Goal: Information Seeking & Learning: Learn about a topic

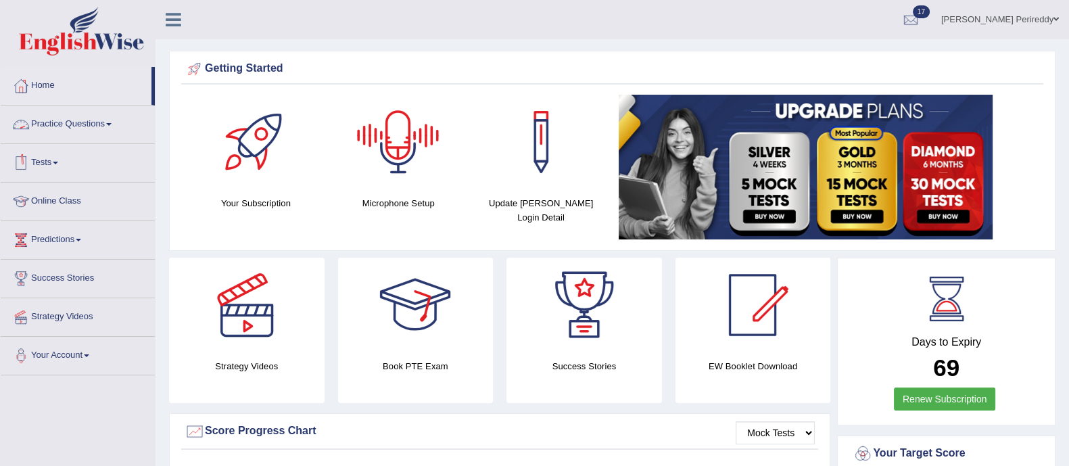
click at [70, 131] on link "Practice Questions" at bounding box center [78, 123] width 154 height 34
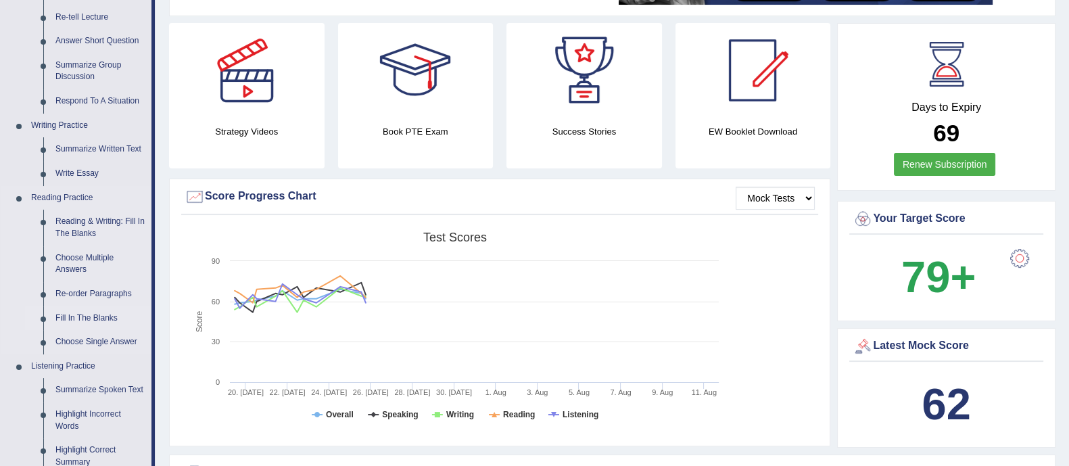
scroll to position [234, 0]
click at [81, 167] on link "Write Essay" at bounding box center [100, 174] width 102 height 24
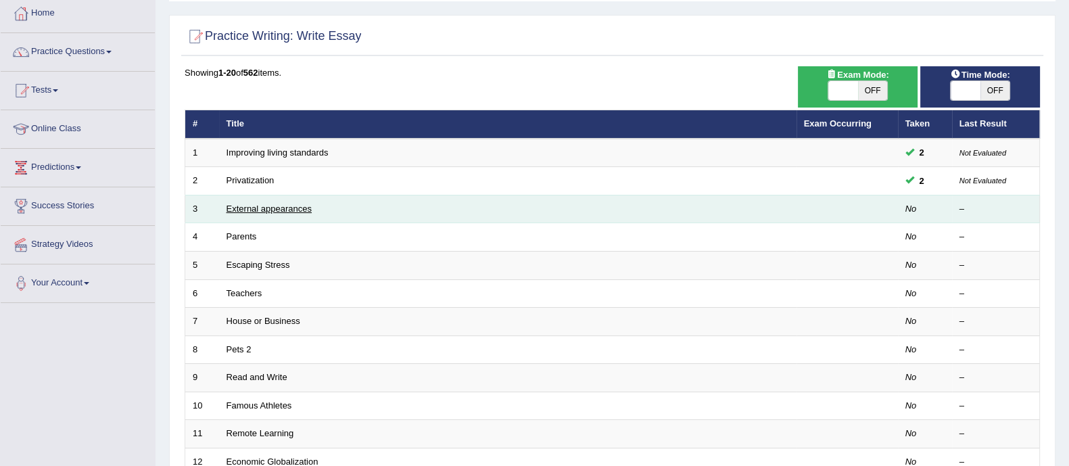
click at [271, 208] on link "External appearances" at bounding box center [269, 209] width 85 height 10
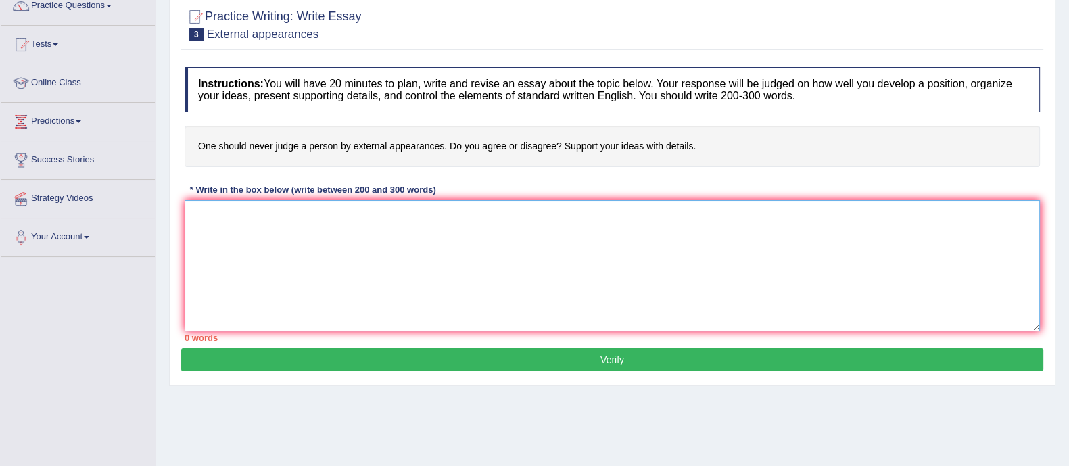
click at [303, 244] on textarea at bounding box center [613, 265] width 856 height 131
paste textarea "In today’s complex world, there are numerous issues and topics that are subject…"
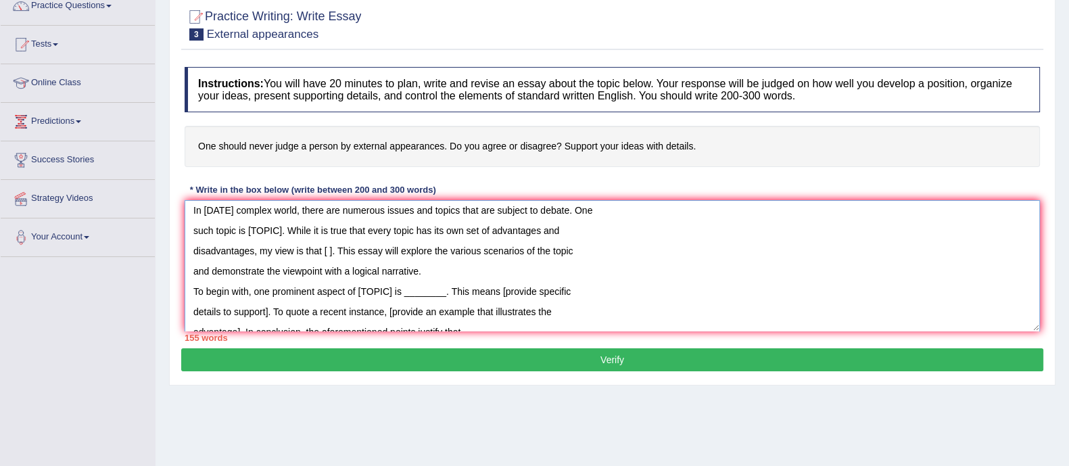
scroll to position [6, 0]
click at [285, 228] on textarea "In today’s complex world, there are numerous issues and topics that are subject…" at bounding box center [613, 265] width 856 height 131
drag, startPoint x: 281, startPoint y: 228, endPoint x: 248, endPoint y: 229, distance: 33.1
click at [248, 229] on textarea "In today’s complex world, there are numerous issues and topics that are subject…" at bounding box center [613, 265] width 856 height 131
drag, startPoint x: 330, startPoint y: 250, endPoint x: 323, endPoint y: 250, distance: 7.4
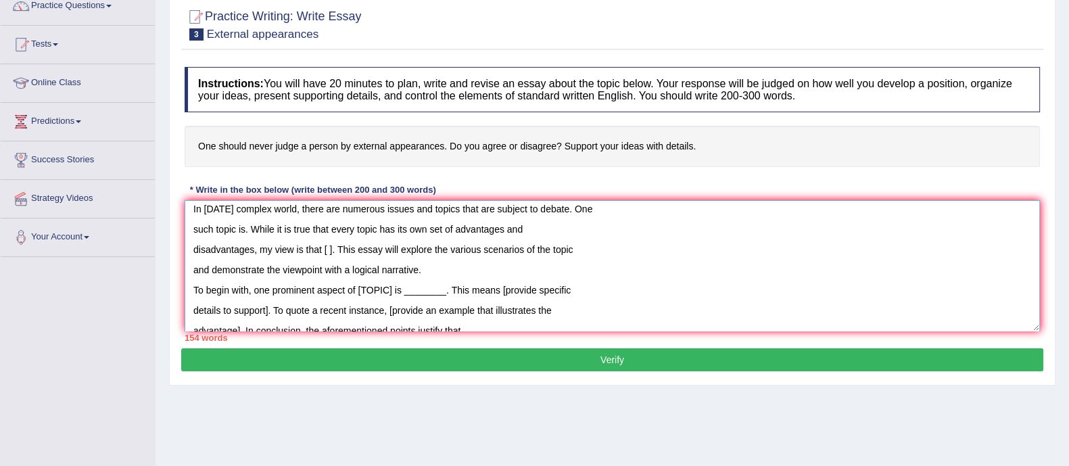
click at [323, 250] on textarea "In today’s complex world, there are numerous issues and topics that are subject…" at bounding box center [613, 265] width 856 height 131
drag, startPoint x: 391, startPoint y: 289, endPoint x: 358, endPoint y: 290, distance: 33.1
click at [358, 290] on textarea "In today’s complex world, there are numerous issues and topics that are subject…" at bounding box center [613, 265] width 856 height 131
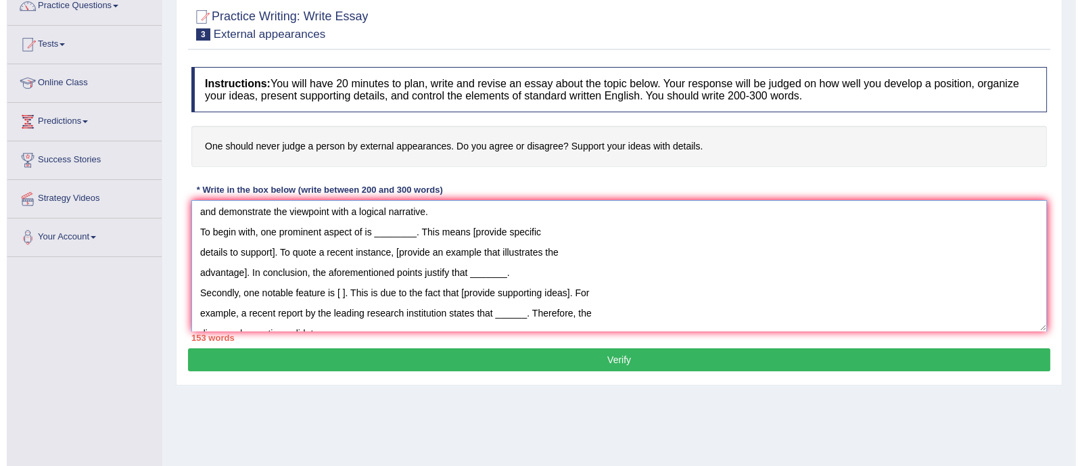
scroll to position [42, 0]
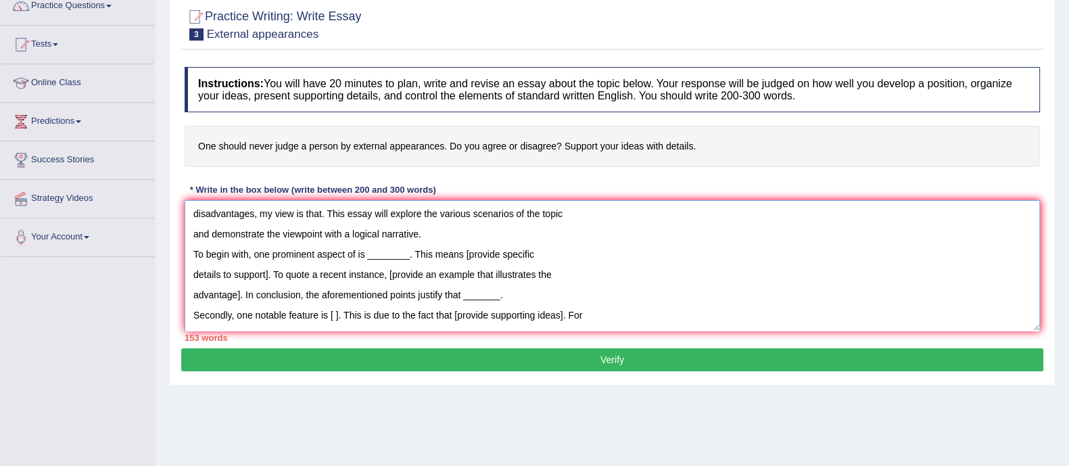
drag, startPoint x: 409, startPoint y: 255, endPoint x: 363, endPoint y: 250, distance: 45.6
click at [363, 250] on textarea "In today’s complex world, there are numerous issues and topics that are subject…" at bounding box center [613, 265] width 856 height 131
click at [371, 250] on textarea "In today’s complex world, there are numerous issues and topics that are subject…" at bounding box center [613, 265] width 856 height 131
drag, startPoint x: 386, startPoint y: 273, endPoint x: 241, endPoint y: 294, distance: 145.5
click at [241, 294] on textarea "In today’s complex world, there are numerous issues and topics that are subject…" at bounding box center [613, 265] width 856 height 131
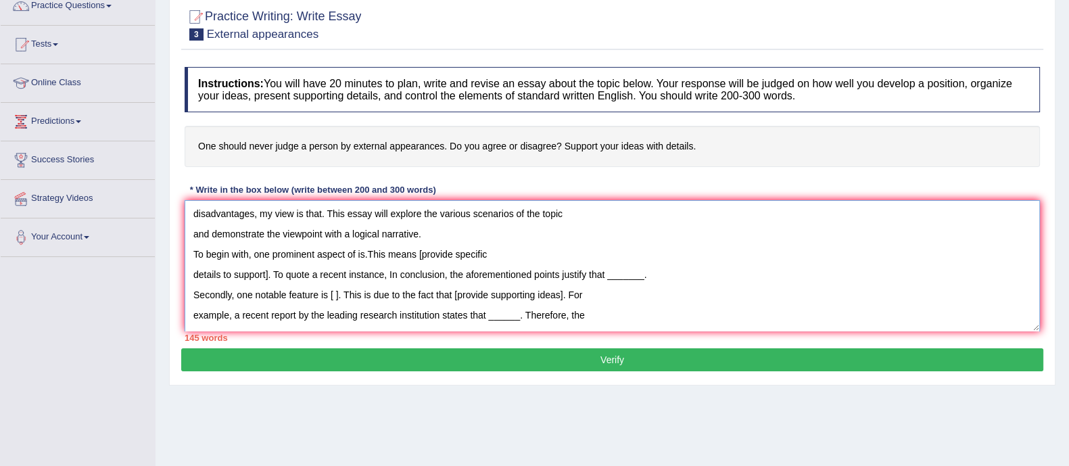
drag, startPoint x: 605, startPoint y: 277, endPoint x: 643, endPoint y: 278, distance: 37.2
click at [643, 278] on textarea "In today’s complex world, there are numerous issues and topics that are subject…" at bounding box center [613, 265] width 856 height 131
drag, startPoint x: 338, startPoint y: 296, endPoint x: 329, endPoint y: 295, distance: 8.8
click at [329, 295] on textarea "In today’s complex world, there are numerous issues and topics that are subject…" at bounding box center [613, 265] width 856 height 131
drag, startPoint x: 551, startPoint y: 294, endPoint x: 443, endPoint y: 298, distance: 107.6
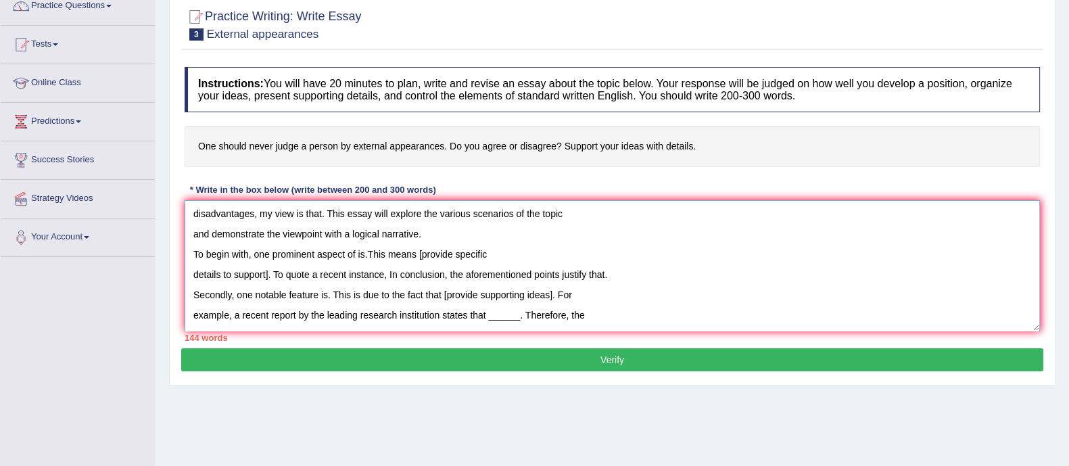
click at [443, 298] on textarea "In today’s complex world, there are numerous issues and topics that are subject…" at bounding box center [613, 265] width 856 height 131
drag, startPoint x: 518, startPoint y: 315, endPoint x: 487, endPoint y: 316, distance: 31.1
click at [487, 316] on textarea "In today’s complex world, there are numerous issues and topics that are subject…" at bounding box center [613, 265] width 856 height 131
type textarea "In today’s complex world, there are numerous issues and topics that are subject…"
click at [524, 356] on button "Verify" at bounding box center [612, 359] width 862 height 23
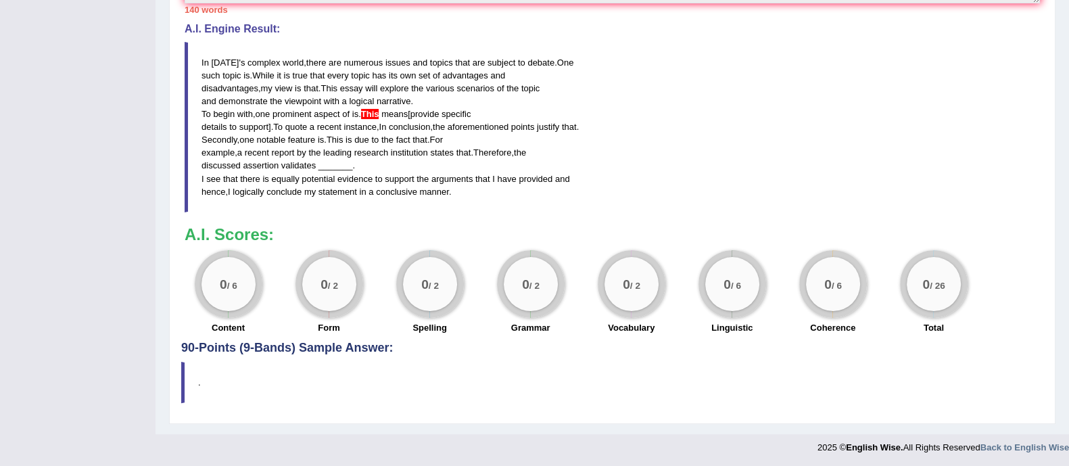
scroll to position [428, 0]
click at [411, 229] on h3 "A.I. Scores:" at bounding box center [613, 234] width 856 height 18
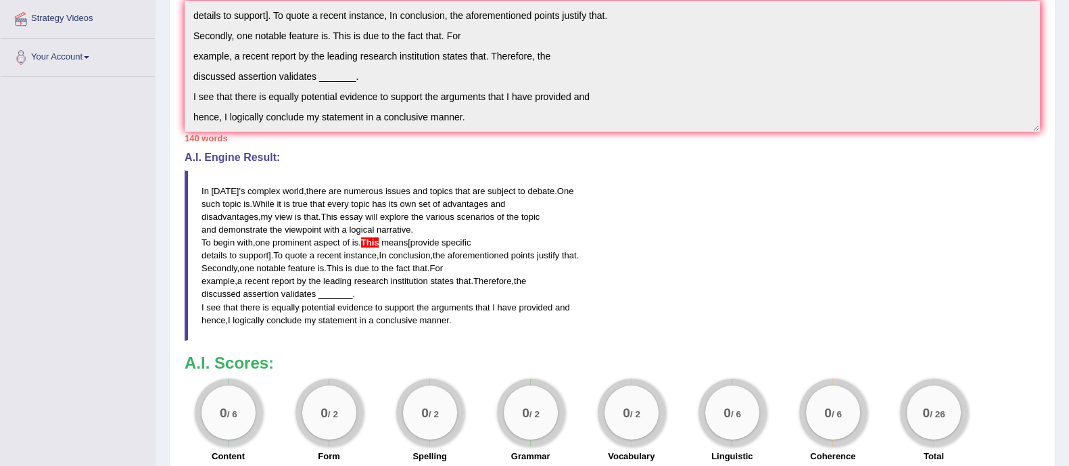
scroll to position [0, 0]
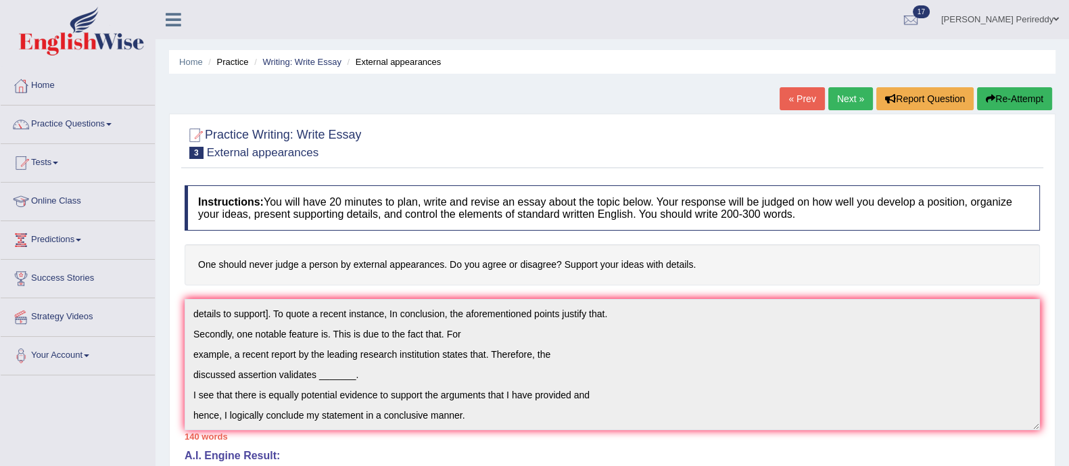
click at [829, 103] on link "Next »" at bounding box center [851, 98] width 45 height 23
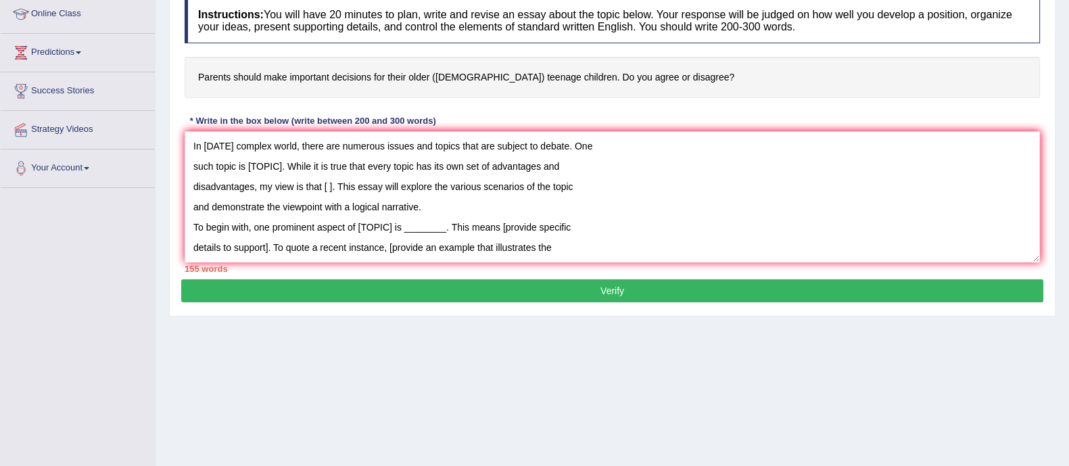
drag, startPoint x: 281, startPoint y: 167, endPoint x: 248, endPoint y: 168, distance: 33.1
click at [248, 168] on textarea "In today’s complex world, there are numerous issues and topics that are subject…" at bounding box center [613, 196] width 856 height 131
click at [251, 168] on textarea "In today’s complex world, there are numerous issues and topics that are subject…" at bounding box center [613, 196] width 856 height 131
click at [338, 160] on textarea "In today’s complex world, there are numerous issues and topics that are subject…" at bounding box center [613, 196] width 856 height 131
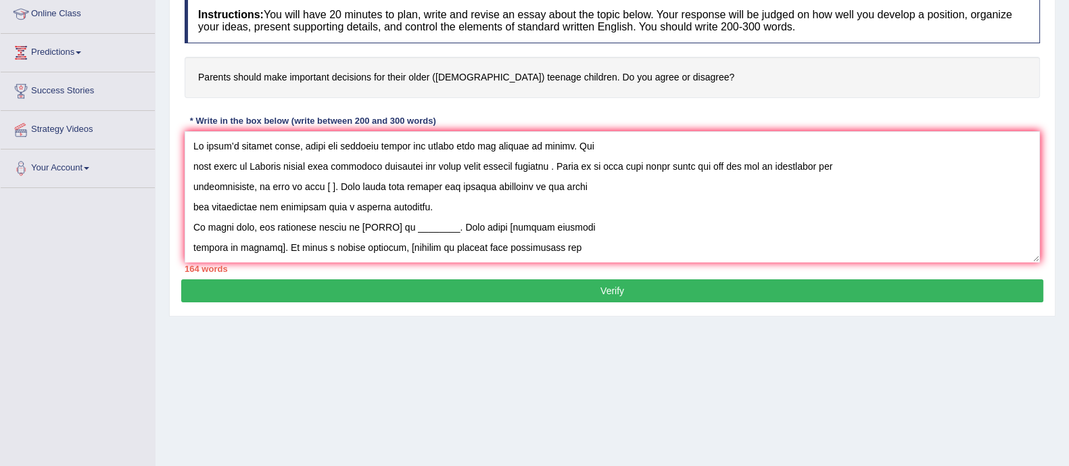
drag, startPoint x: 330, startPoint y: 186, endPoint x: 323, endPoint y: 187, distance: 6.8
click at [323, 187] on textarea at bounding box center [613, 196] width 856 height 131
click at [384, 221] on textarea at bounding box center [613, 196] width 856 height 131
click at [324, 189] on textarea at bounding box center [613, 196] width 856 height 131
click at [373, 187] on textarea at bounding box center [613, 196] width 856 height 131
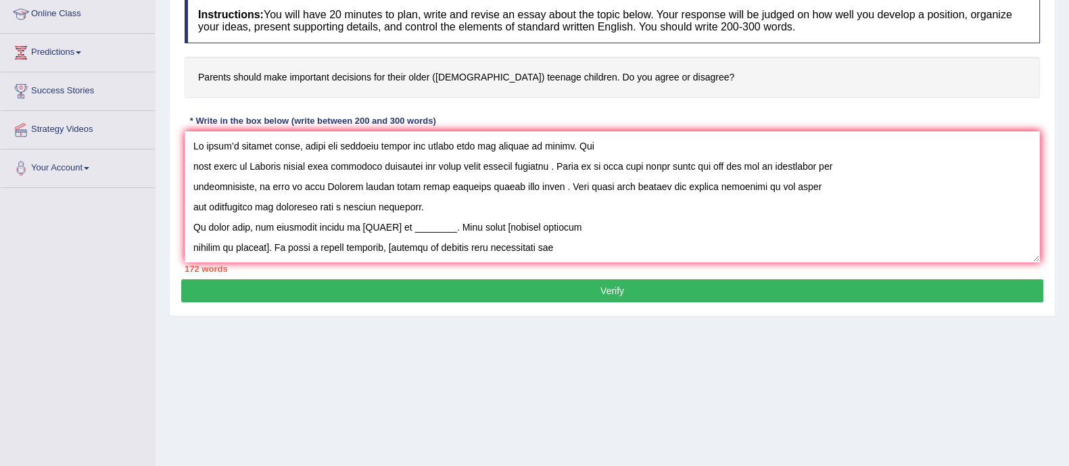
click at [506, 181] on textarea at bounding box center [613, 196] width 856 height 131
click at [548, 187] on textarea at bounding box center [613, 196] width 856 height 131
click at [507, 185] on textarea at bounding box center [613, 196] width 856 height 131
click at [597, 191] on textarea at bounding box center [613, 196] width 856 height 131
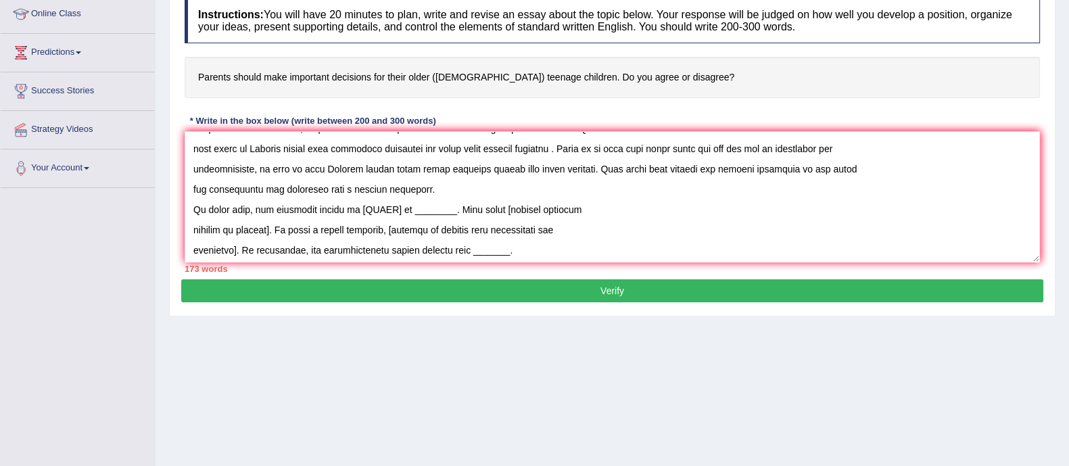
scroll to position [18, 0]
drag, startPoint x: 391, startPoint y: 204, endPoint x: 358, endPoint y: 204, distance: 32.5
click at [358, 204] on textarea at bounding box center [613, 196] width 856 height 131
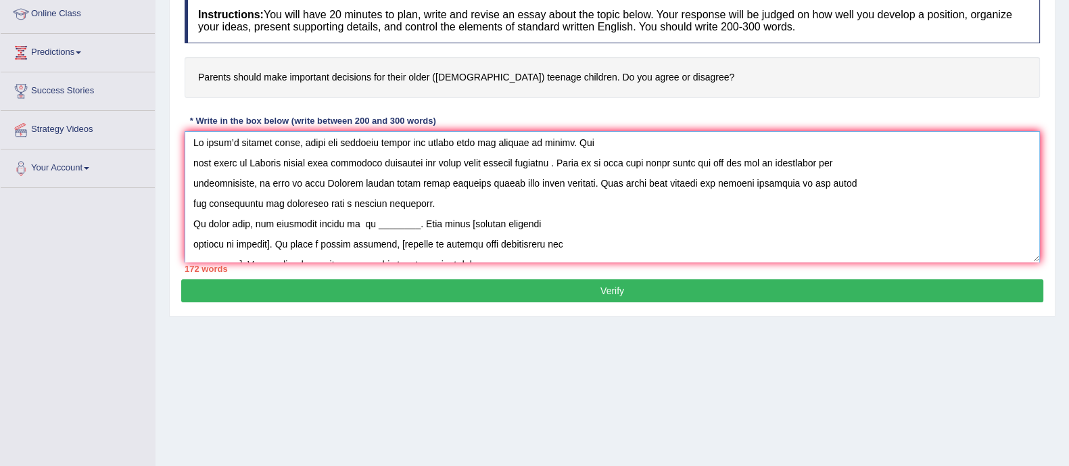
scroll to position [0, 0]
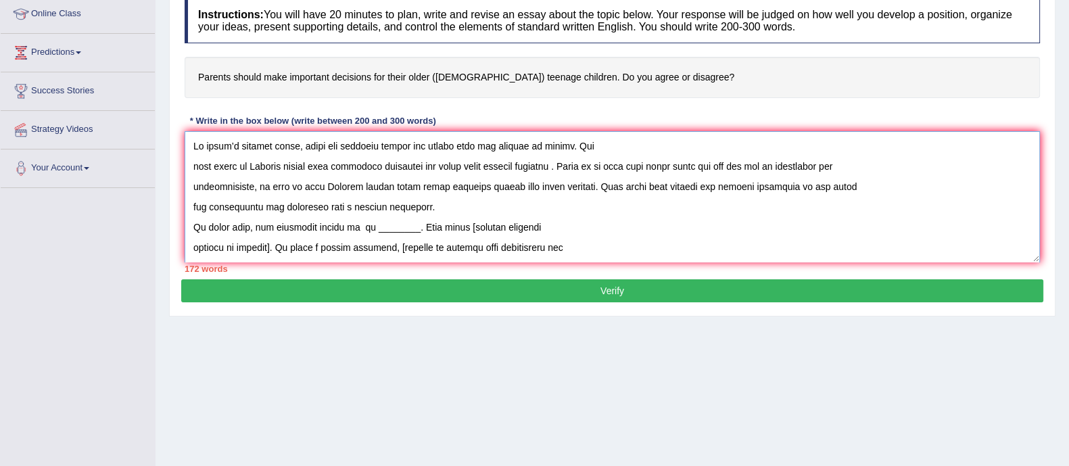
drag, startPoint x: 247, startPoint y: 165, endPoint x: 551, endPoint y: 170, distance: 304.4
click at [551, 170] on textarea at bounding box center [613, 196] width 856 height 131
click at [346, 228] on textarea at bounding box center [613, 196] width 856 height 131
click at [356, 233] on textarea at bounding box center [613, 196] width 856 height 131
paste textarea "Parents should make important decisions for their older teenage children"
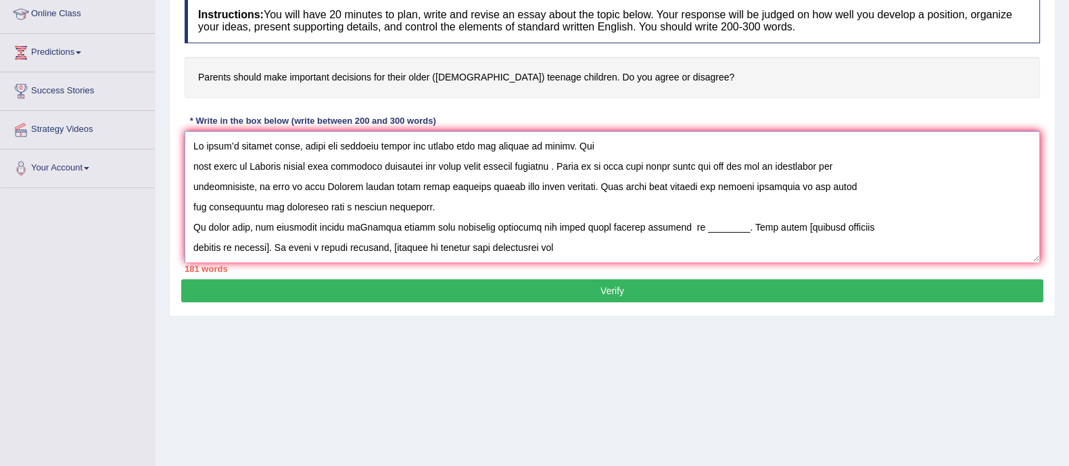
click at [356, 233] on textarea at bounding box center [613, 196] width 856 height 131
drag, startPoint x: 718, startPoint y: 227, endPoint x: 672, endPoint y: 230, distance: 45.4
click at [672, 230] on textarea at bounding box center [613, 196] width 856 height 131
click at [673, 225] on textarea at bounding box center [613, 196] width 856 height 131
click at [764, 225] on textarea at bounding box center [613, 196] width 856 height 131
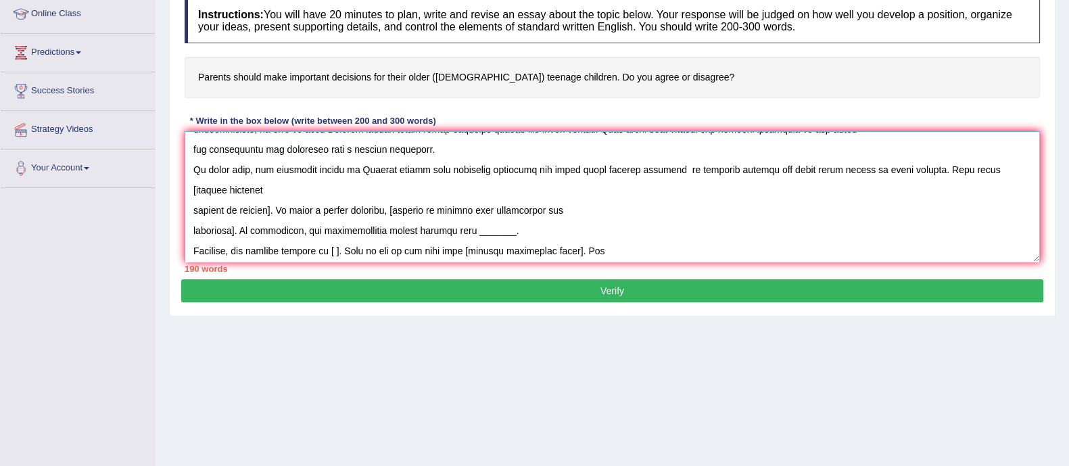
scroll to position [78, 0]
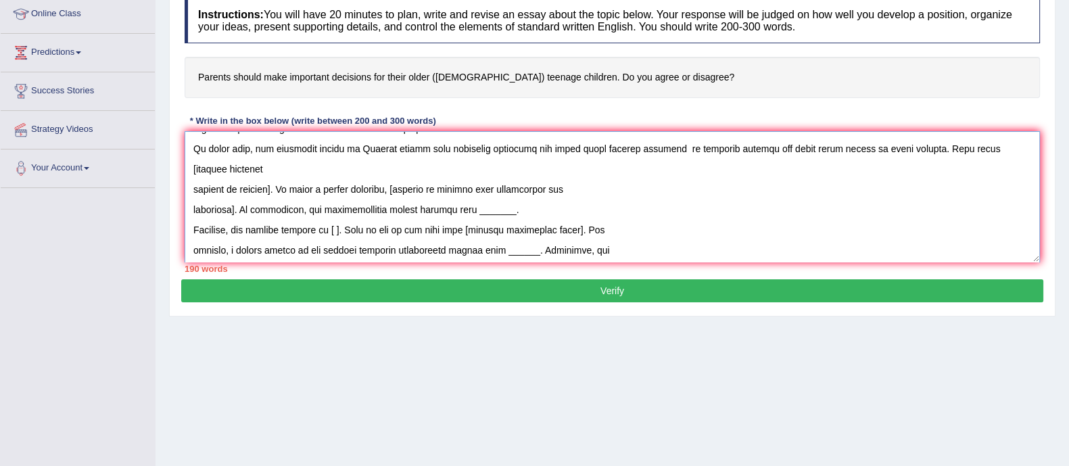
drag, startPoint x: 964, startPoint y: 148, endPoint x: 264, endPoint y: 187, distance: 701.1
click at [264, 187] on textarea at bounding box center [613, 196] width 856 height 131
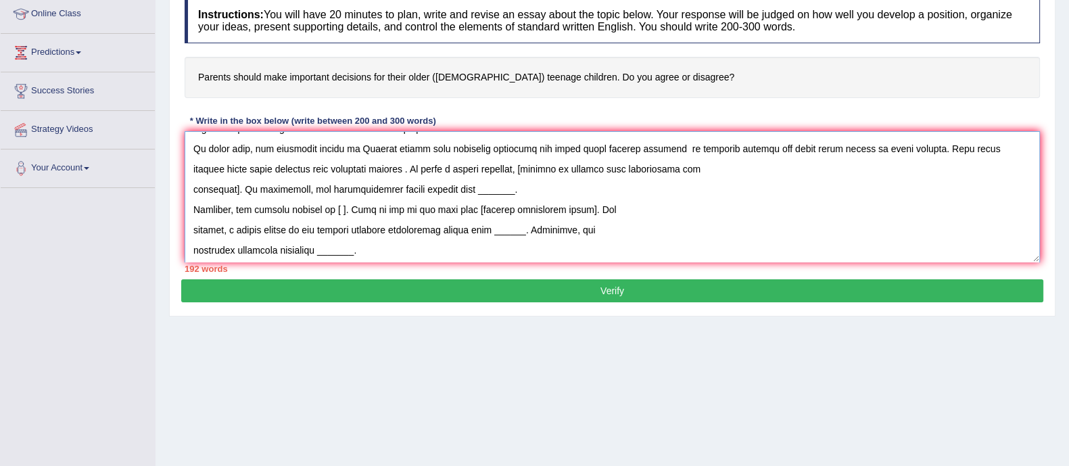
click at [267, 175] on textarea at bounding box center [613, 196] width 856 height 131
click at [268, 164] on textarea at bounding box center [613, 196] width 856 height 131
click at [293, 168] on textarea at bounding box center [613, 196] width 856 height 131
click at [274, 170] on textarea at bounding box center [613, 196] width 856 height 131
click at [339, 170] on textarea at bounding box center [613, 196] width 856 height 131
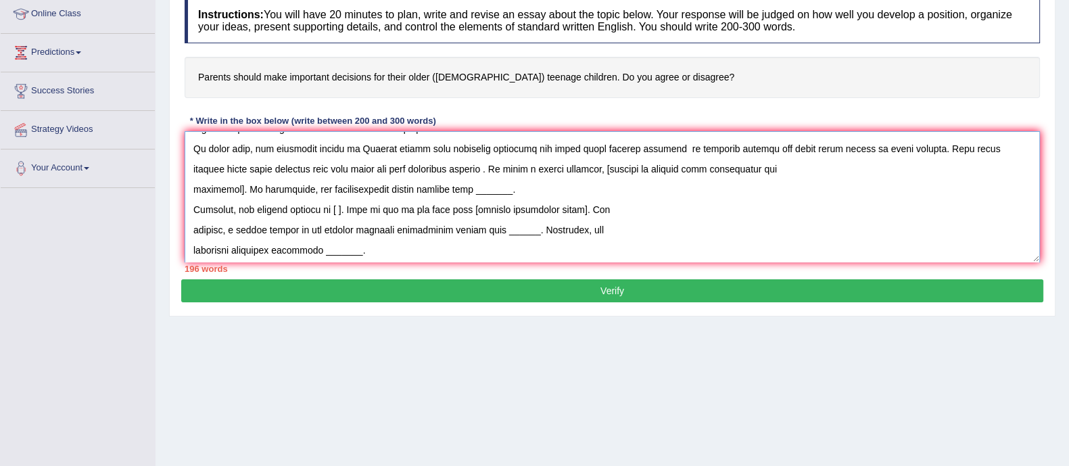
drag, startPoint x: 575, startPoint y: 167, endPoint x: 239, endPoint y: 190, distance: 336.3
click at [239, 190] on textarea at bounding box center [613, 196] width 856 height 131
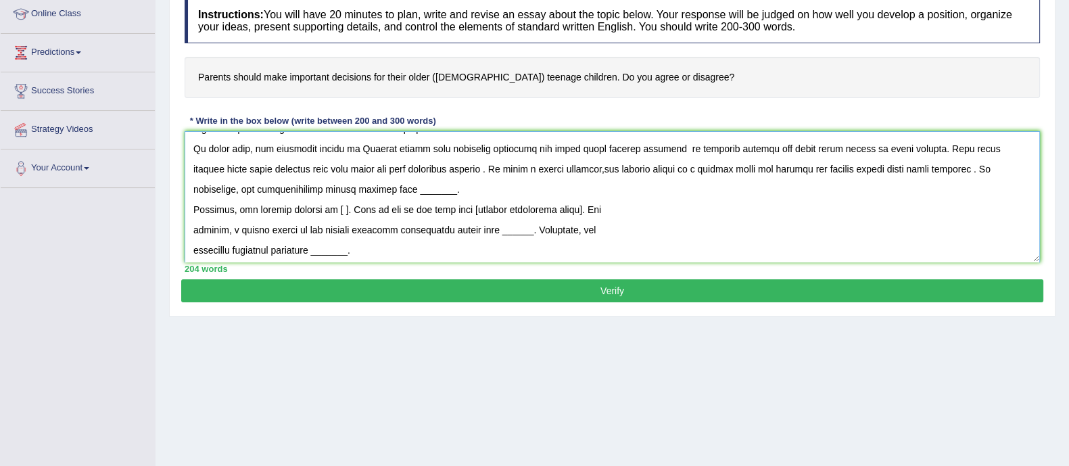
click at [852, 170] on textarea at bounding box center [613, 196] width 856 height 131
click at [935, 172] on textarea at bounding box center [613, 196] width 856 height 131
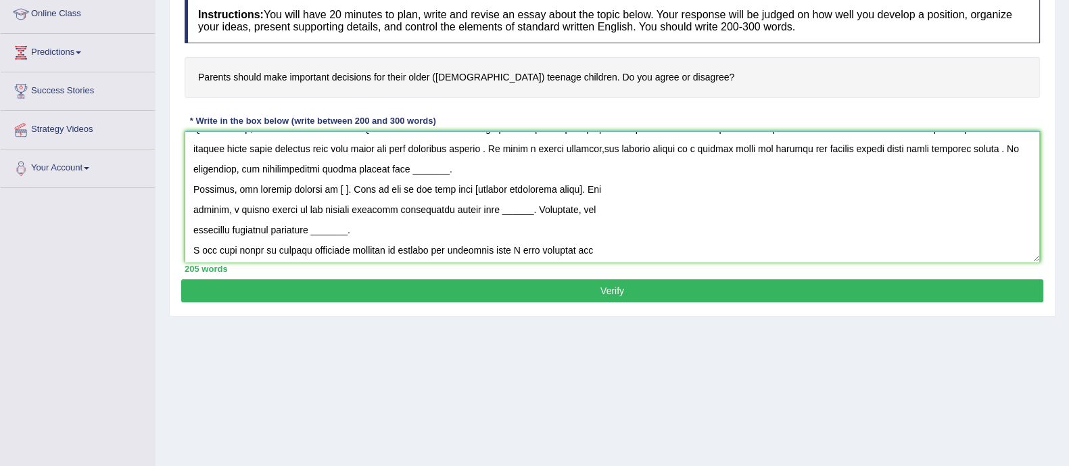
scroll to position [80, 0]
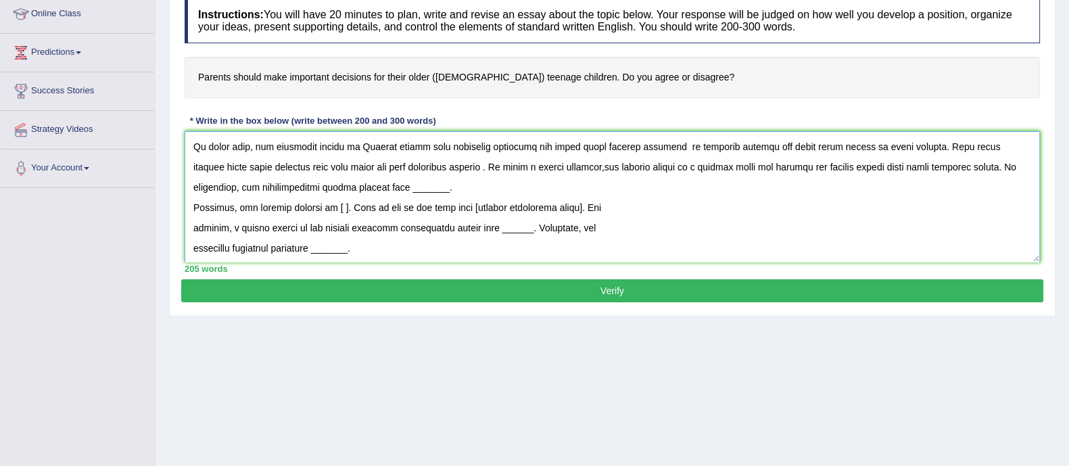
click at [966, 166] on textarea at bounding box center [613, 196] width 856 height 131
click at [969, 169] on textarea at bounding box center [613, 196] width 856 height 131
drag, startPoint x: 396, startPoint y: 187, endPoint x: 436, endPoint y: 189, distance: 40.0
click at [436, 189] on textarea at bounding box center [613, 196] width 856 height 131
click at [498, 176] on textarea at bounding box center [613, 196] width 856 height 131
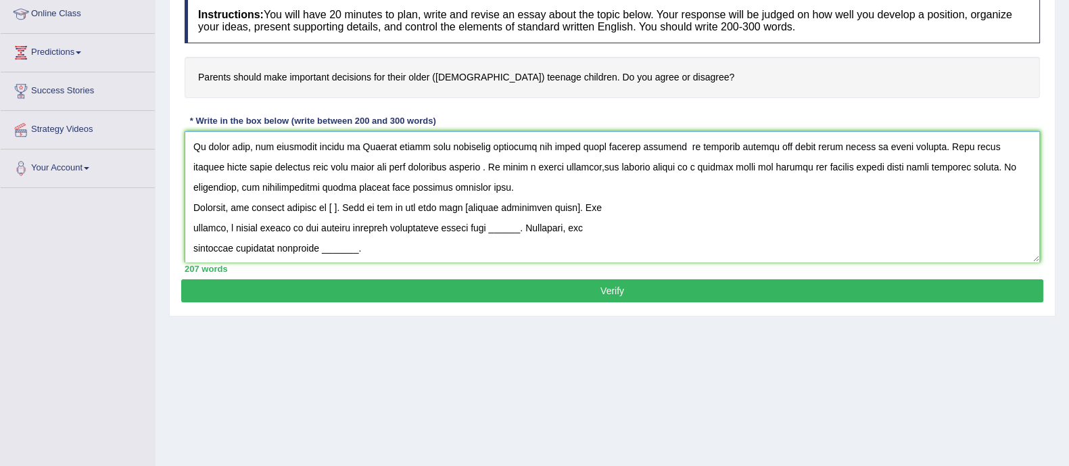
click at [462, 187] on textarea at bounding box center [613, 196] width 856 height 131
click at [494, 184] on textarea at bounding box center [613, 196] width 856 height 131
drag, startPoint x: 195, startPoint y: 208, endPoint x: 562, endPoint y: 208, distance: 366.6
click at [562, 208] on textarea at bounding box center [613, 196] width 856 height 131
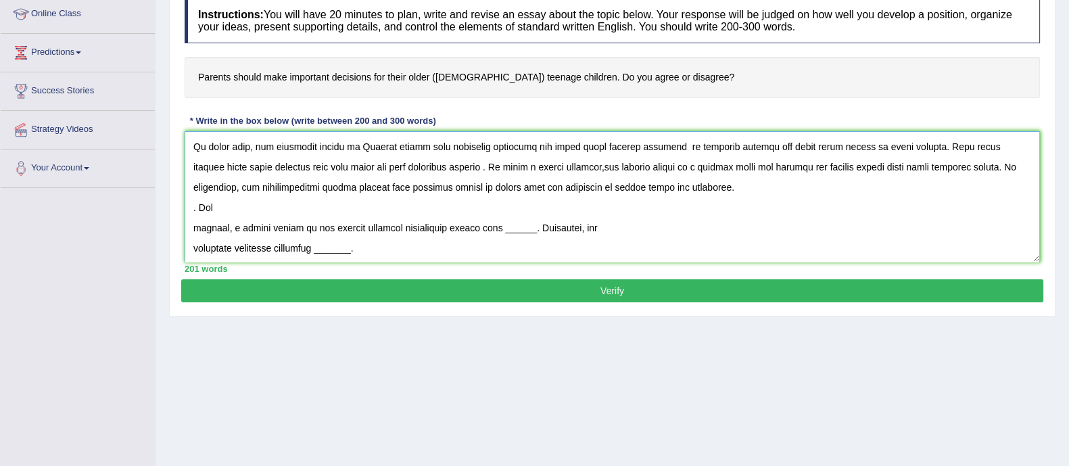
click at [192, 235] on textarea at bounding box center [613, 196] width 856 height 131
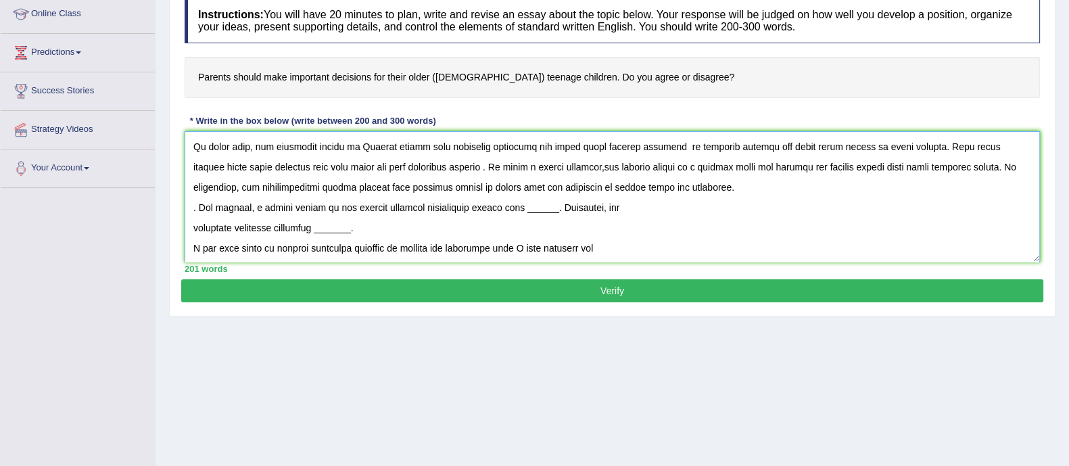
drag, startPoint x: 511, startPoint y: 211, endPoint x: 541, endPoint y: 211, distance: 30.4
click at [541, 211] on textarea at bounding box center [613, 196] width 856 height 131
click at [524, 204] on textarea at bounding box center [613, 196] width 856 height 131
click at [647, 213] on textarea at bounding box center [613, 196] width 856 height 131
click at [645, 211] on textarea at bounding box center [613, 196] width 856 height 131
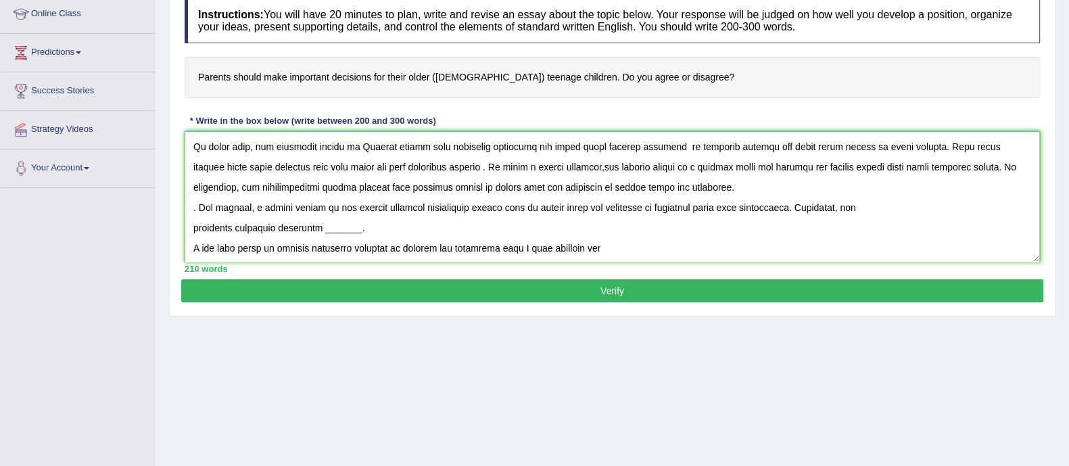
drag, startPoint x: 316, startPoint y: 228, endPoint x: 354, endPoint y: 231, distance: 38.7
click at [354, 231] on textarea at bounding box center [613, 196] width 856 height 131
click at [455, 229] on textarea at bounding box center [613, 196] width 856 height 131
click at [544, 228] on textarea at bounding box center [613, 196] width 856 height 131
click at [743, 235] on textarea at bounding box center [613, 196] width 856 height 131
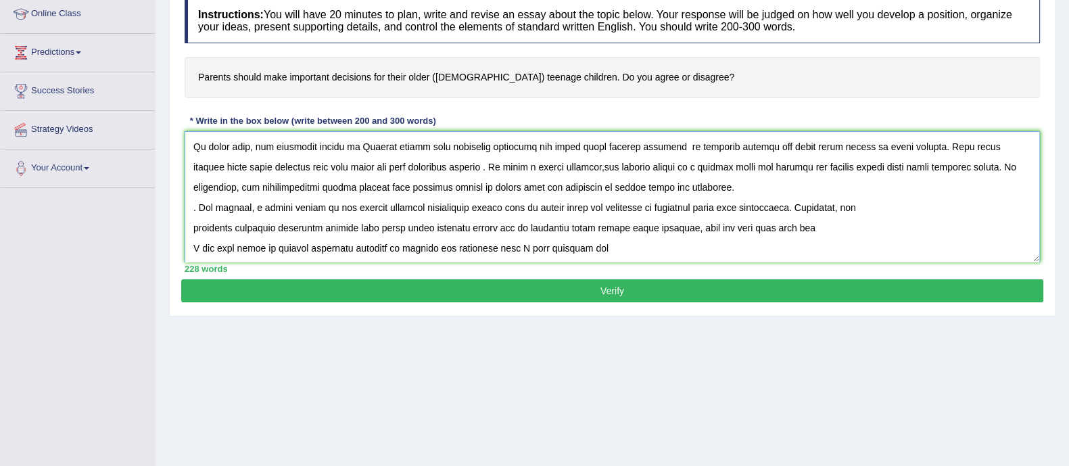
drag, startPoint x: 781, startPoint y: 231, endPoint x: 760, endPoint y: 233, distance: 21.0
click at [760, 233] on textarea at bounding box center [613, 196] width 856 height 131
type textarea "In today’s complex world, there are numerous issues and topics that are subject…"
click at [619, 285] on button "Verify" at bounding box center [612, 290] width 862 height 23
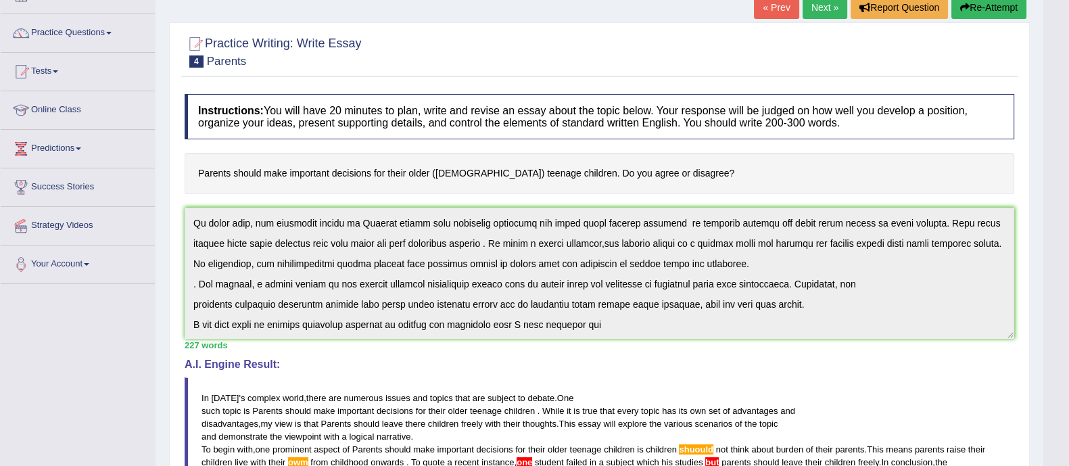
scroll to position [0, 0]
